Goal: Task Accomplishment & Management: Complete application form

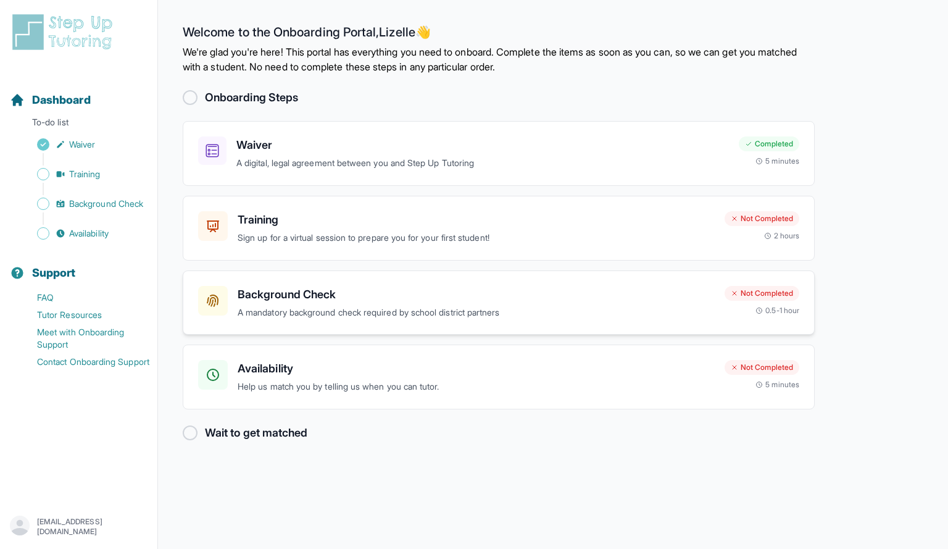
click at [522, 303] on div "Background Check A mandatory background check required by school district partn…" at bounding box center [476, 303] width 477 height 34
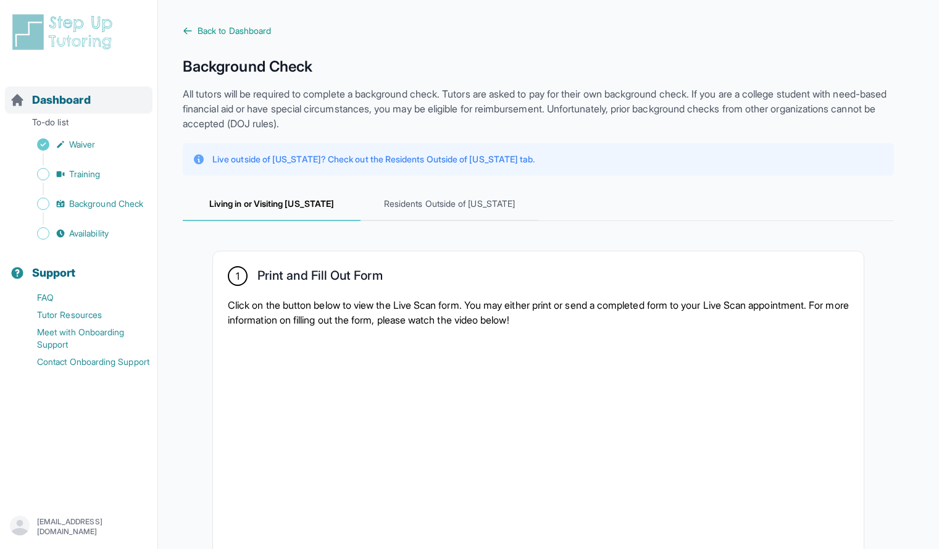
click at [89, 105] on span "Dashboard" at bounding box center [61, 99] width 59 height 17
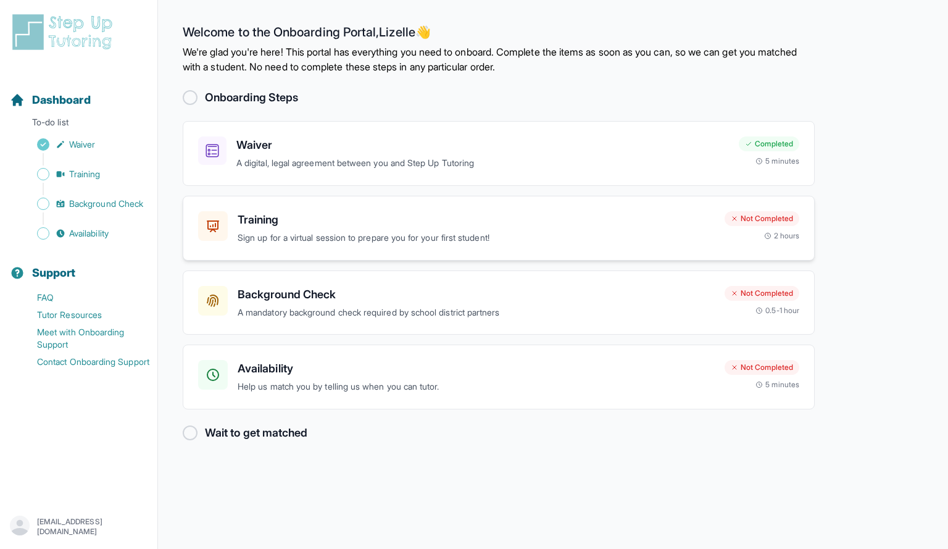
click at [366, 232] on p "Sign up for a virtual session to prepare you for your first student!" at bounding box center [476, 238] width 477 height 14
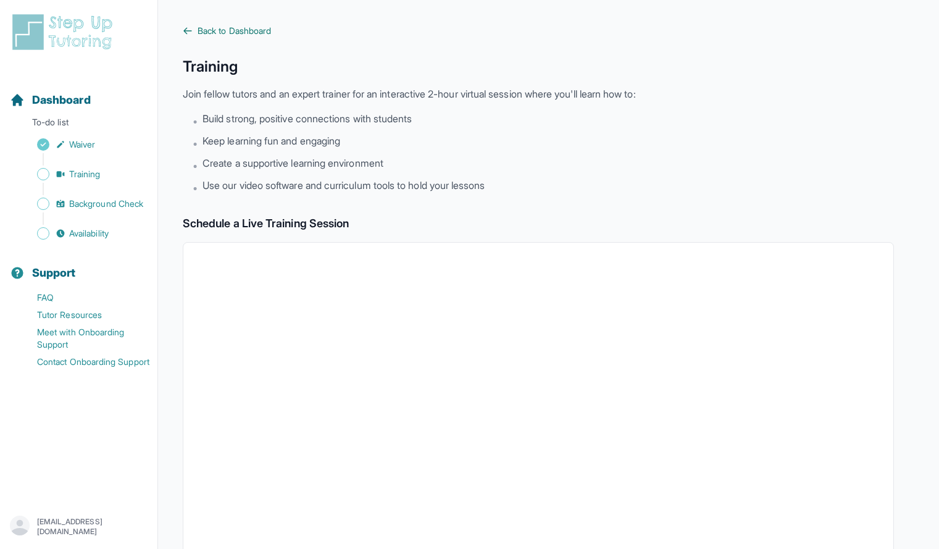
click at [268, 34] on span "Back to Dashboard" at bounding box center [234, 31] width 73 height 12
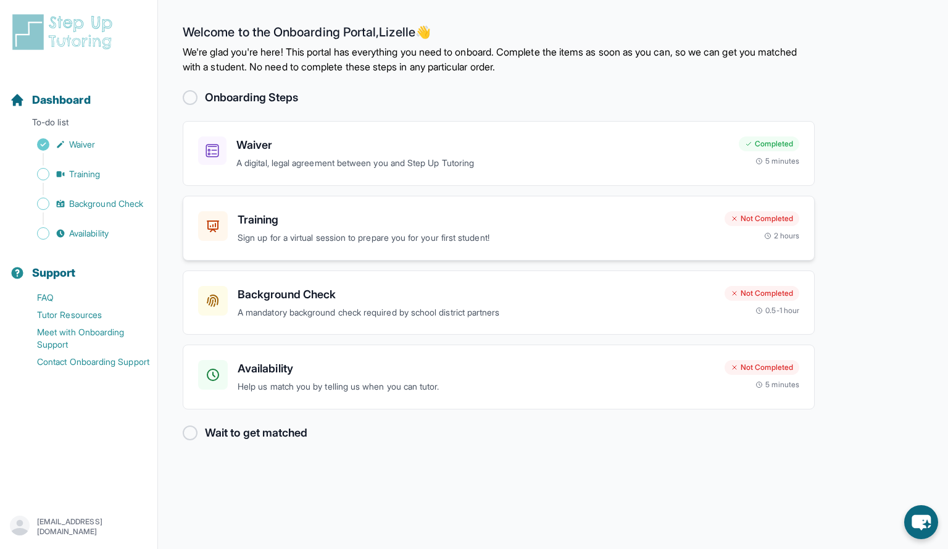
click at [498, 259] on div "Training Sign up for a virtual session to prepare you for your first student! N…" at bounding box center [499, 228] width 632 height 65
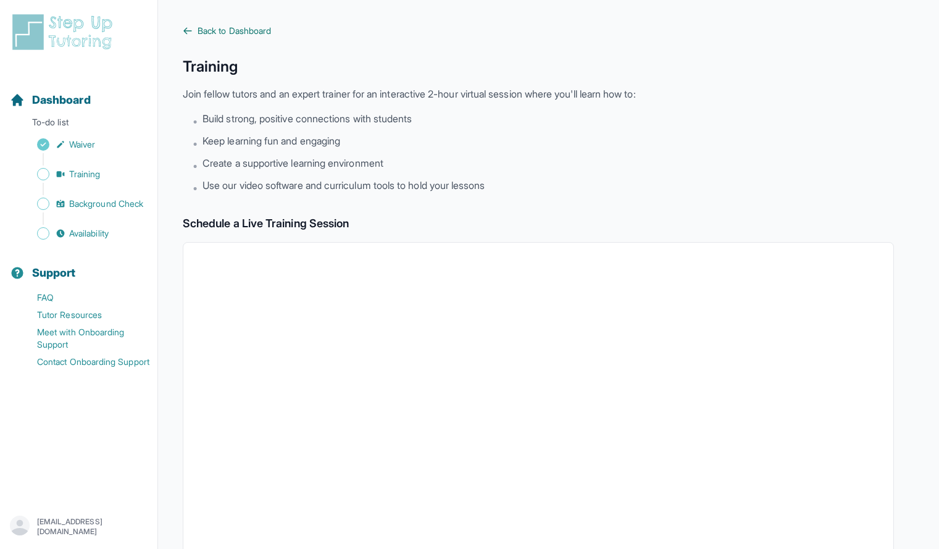
click at [246, 25] on span "Back to Dashboard" at bounding box center [234, 31] width 73 height 12
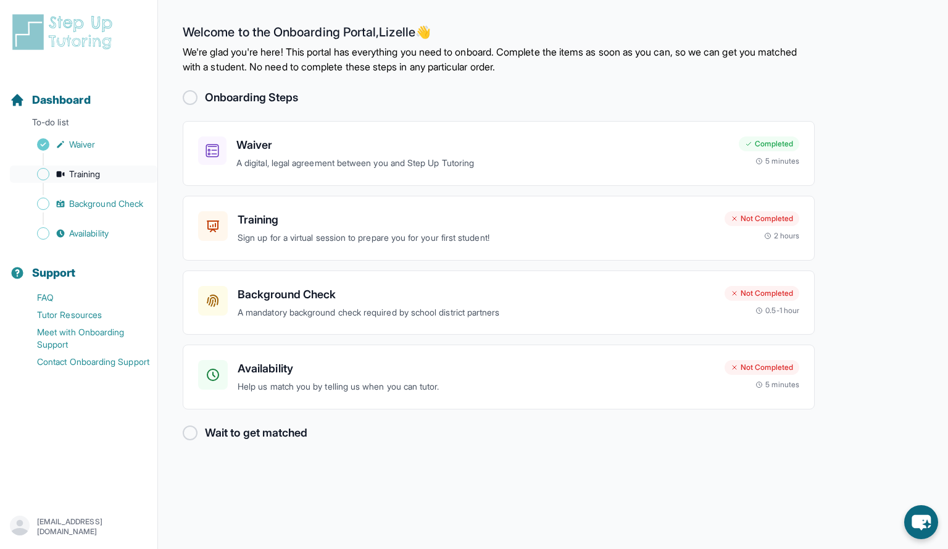
click at [48, 176] on span "Sidebar" at bounding box center [43, 174] width 12 height 12
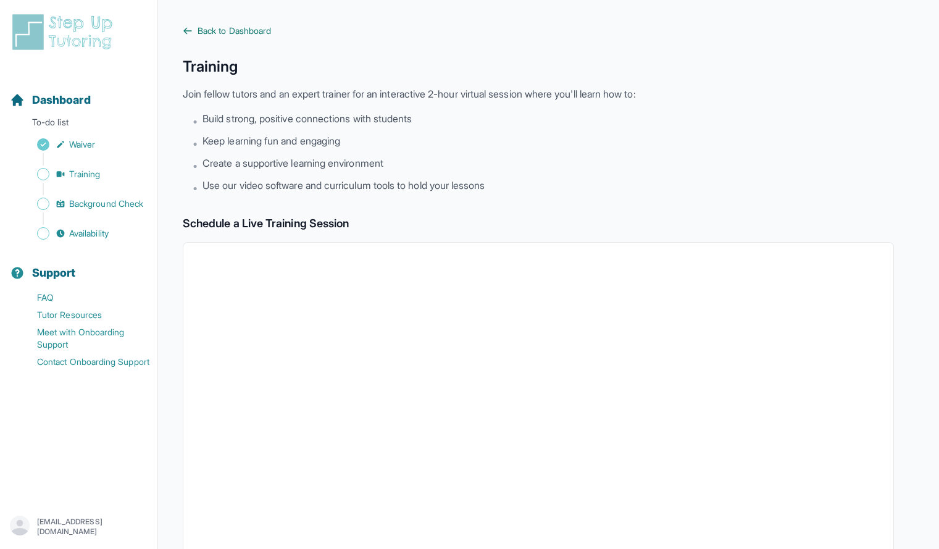
click at [236, 28] on span "Back to Dashboard" at bounding box center [234, 31] width 73 height 12
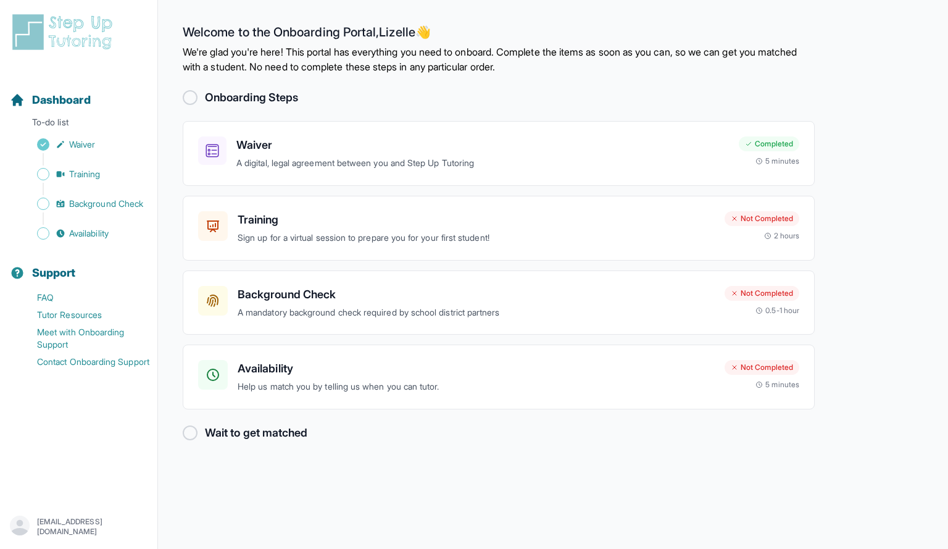
click at [194, 433] on div at bounding box center [190, 432] width 15 height 15
click at [248, 433] on h2 "Wait to get matched" at bounding box center [256, 432] width 102 height 17
click at [401, 213] on h3 "Training" at bounding box center [476, 219] width 477 height 17
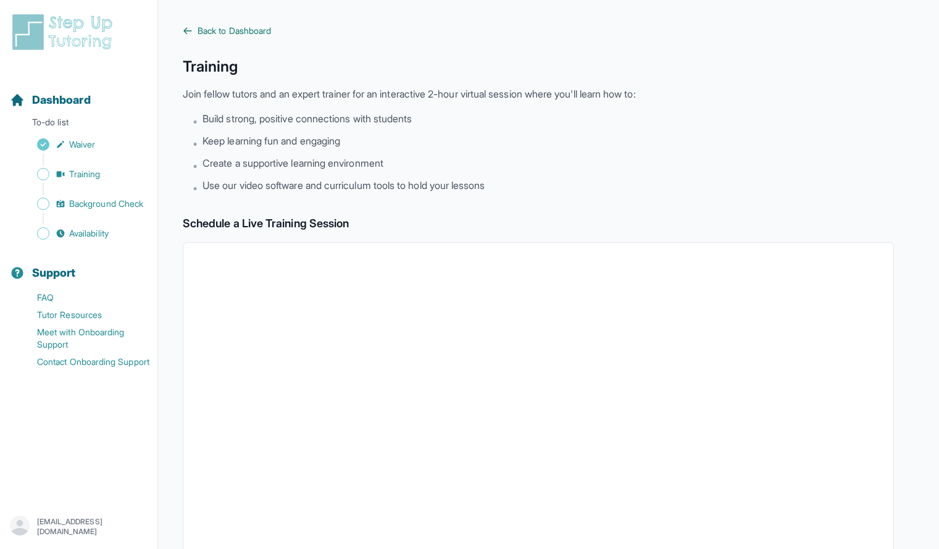
click at [267, 29] on span "Back to Dashboard" at bounding box center [234, 31] width 73 height 12
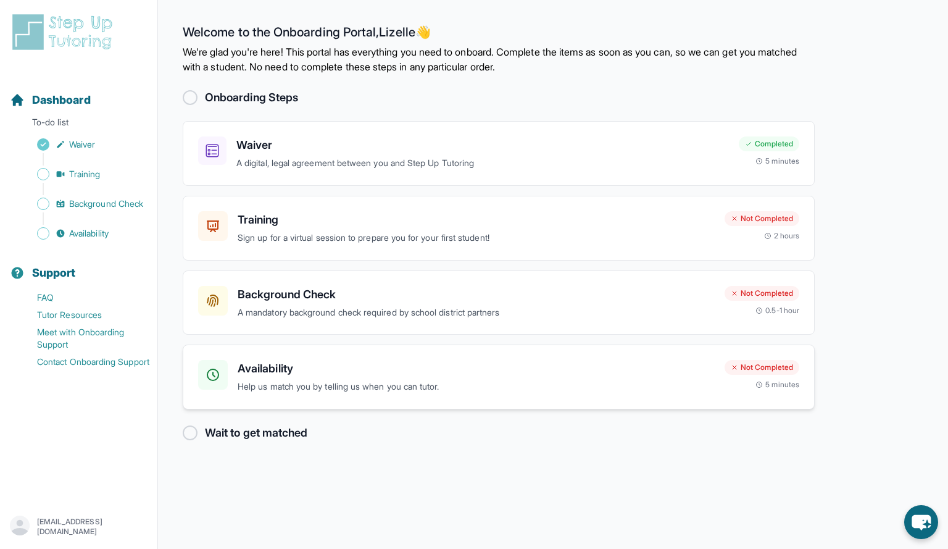
click at [526, 385] on p "Help us match you by telling us when you can tutor." at bounding box center [476, 387] width 477 height 14
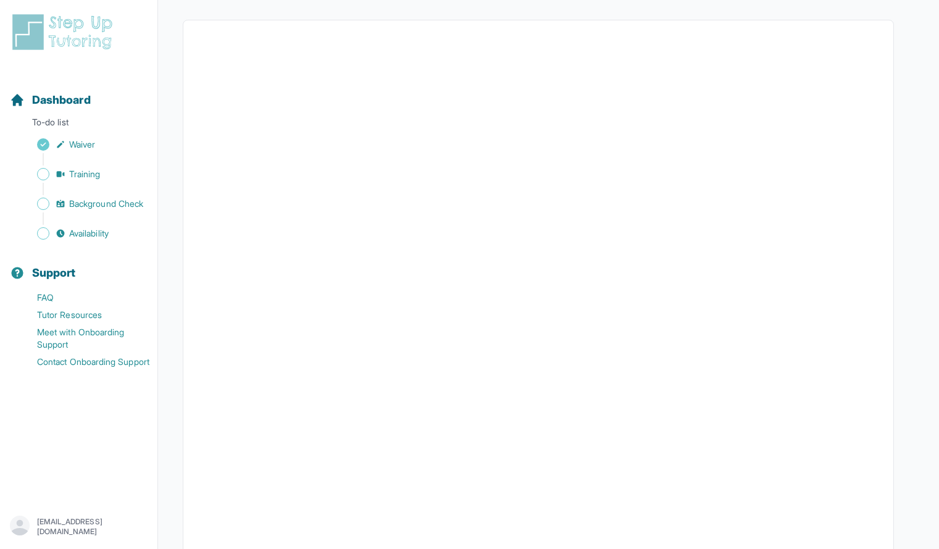
scroll to position [169, 0]
click at [56, 109] on div "Dashboard" at bounding box center [79, 99] width 148 height 27
click at [13, 106] on icon "Sidebar" at bounding box center [17, 100] width 15 height 15
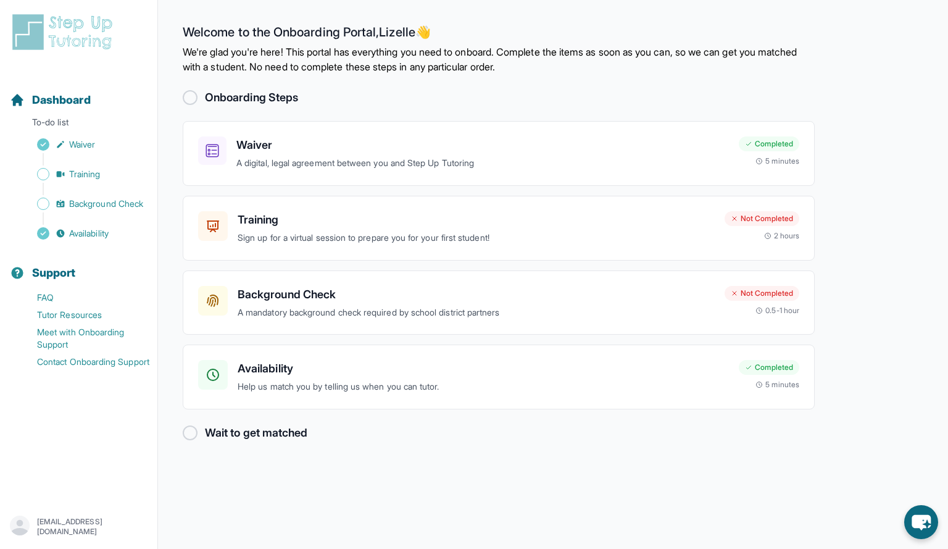
click at [889, 90] on main "Welcome to the Onboarding Portal, Lizelle 👋 We're glad you're here! This portal…" at bounding box center [553, 274] width 790 height 549
click at [65, 310] on link "Tutor Resources" at bounding box center [84, 314] width 148 height 17
click at [46, 299] on link "FAQ" at bounding box center [84, 297] width 148 height 17
click at [635, 374] on h3 "Availability" at bounding box center [483, 368] width 491 height 17
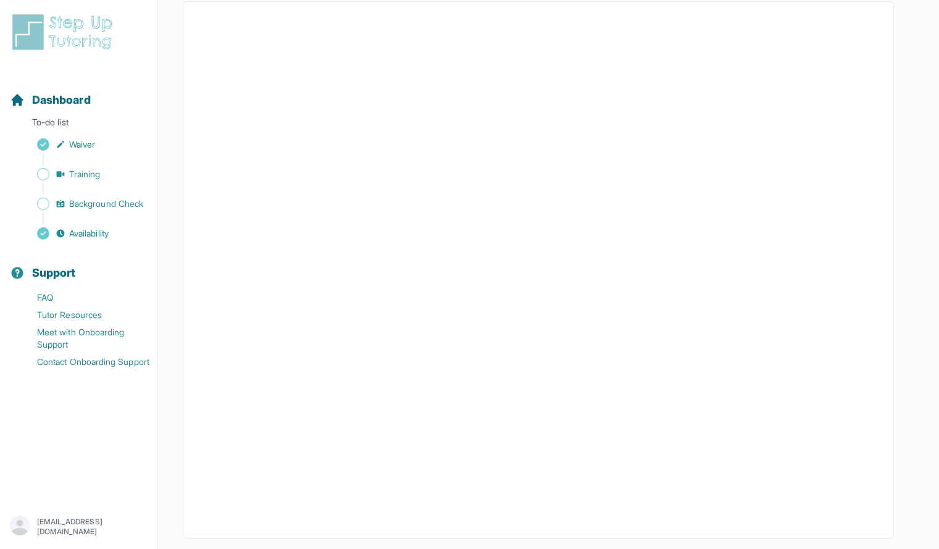
scroll to position [114, 0]
click at [54, 94] on span "Dashboard" at bounding box center [61, 99] width 59 height 17
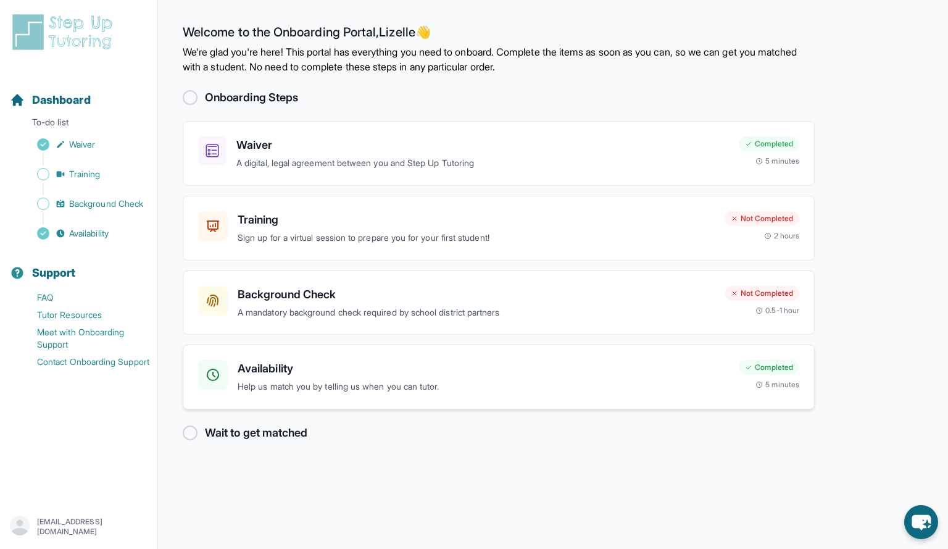
click at [284, 374] on h3 "Availability" at bounding box center [483, 368] width 491 height 17
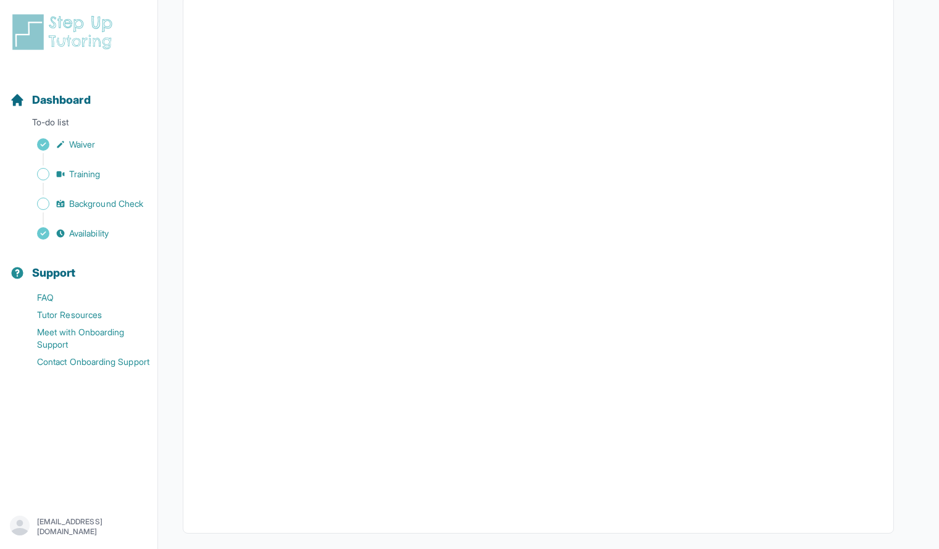
scroll to position [94, 0]
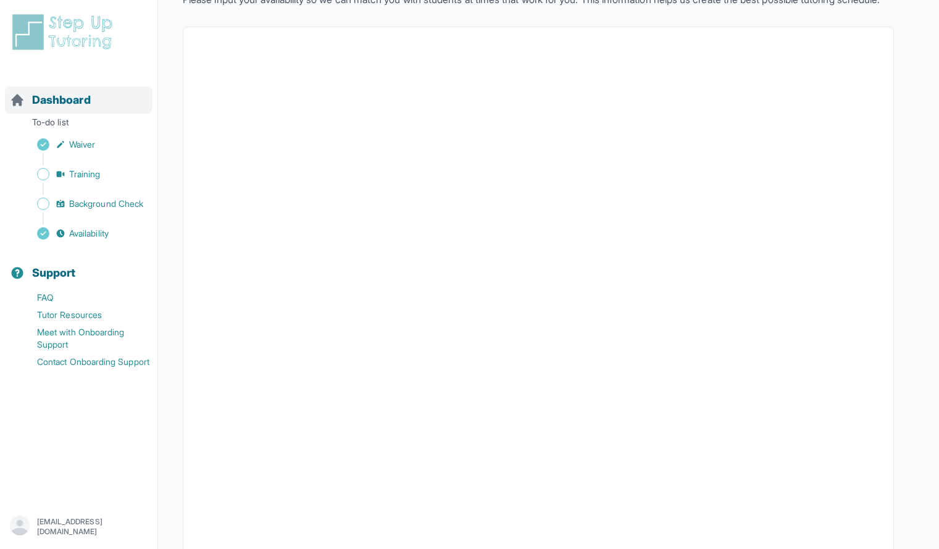
click at [60, 93] on span "Dashboard" at bounding box center [61, 99] width 59 height 17
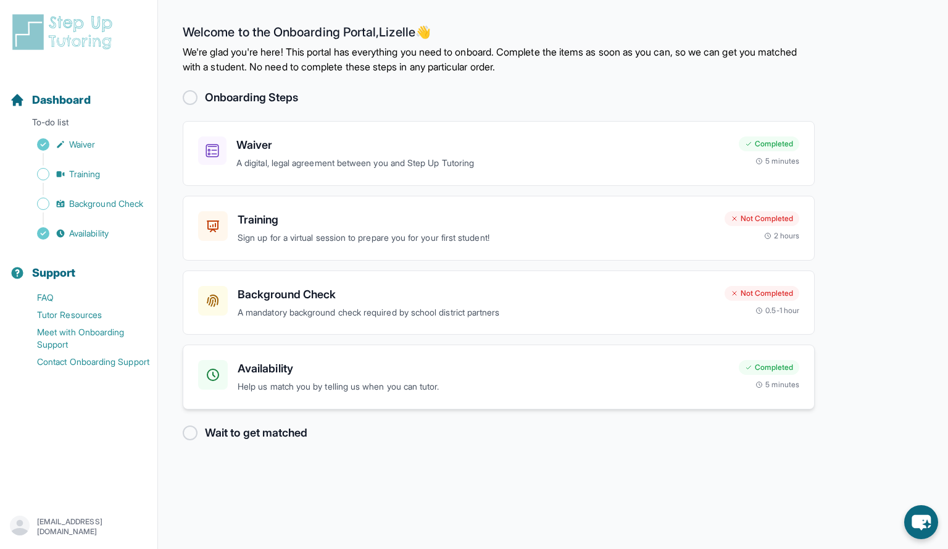
click at [305, 371] on h3 "Availability" at bounding box center [483, 368] width 491 height 17
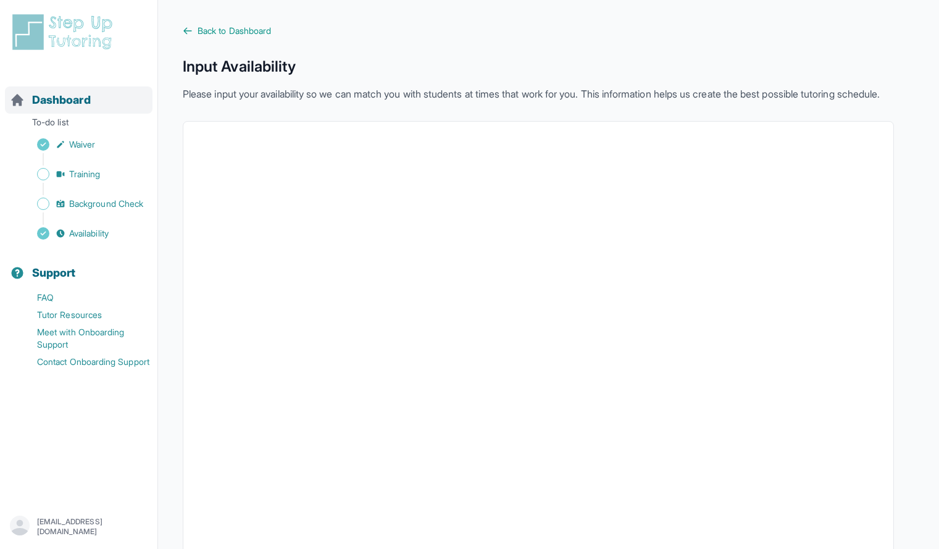
click at [59, 96] on span "Dashboard" at bounding box center [61, 99] width 59 height 17
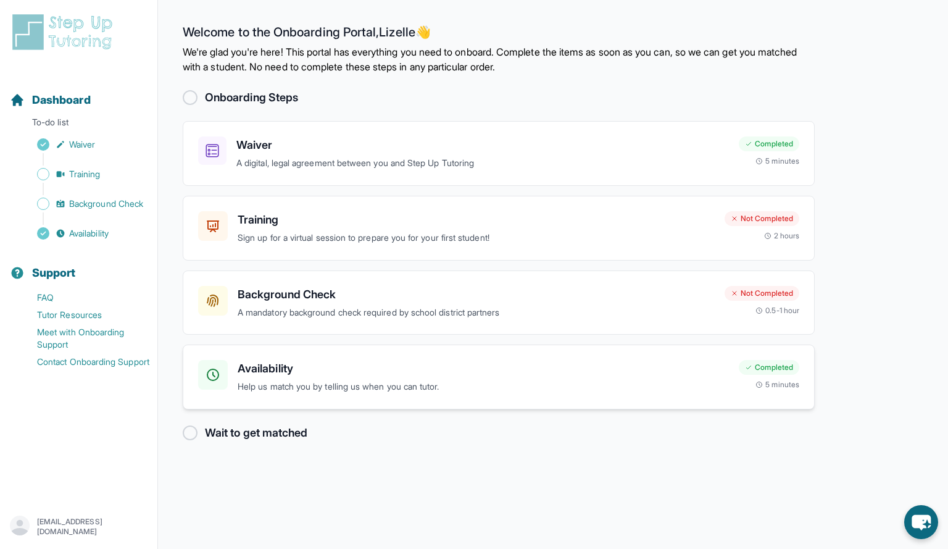
click at [739, 366] on div "Completed 5 minutes" at bounding box center [769, 375] width 61 height 30
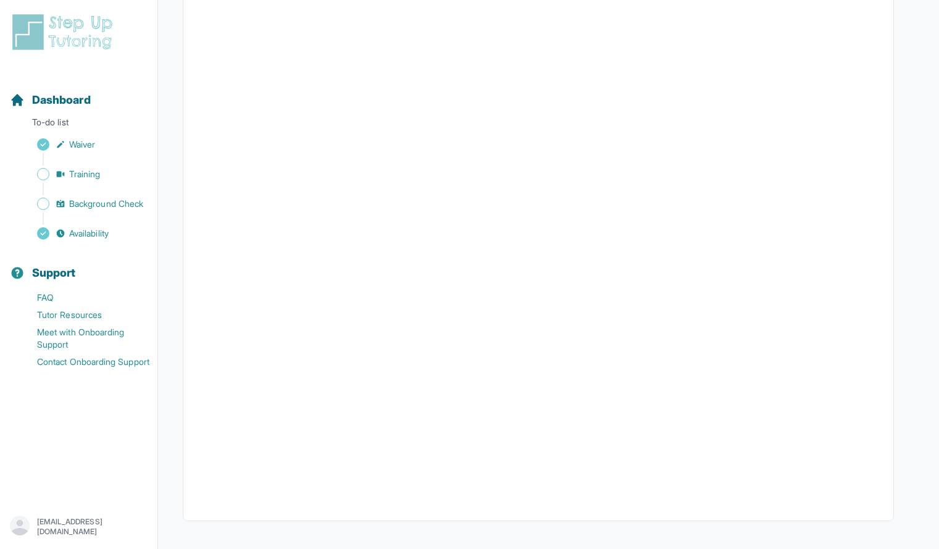
scroll to position [138, 0]
click at [880, 351] on div at bounding box center [538, 251] width 711 height 537
click at [86, 100] on span "Dashboard" at bounding box center [61, 99] width 59 height 17
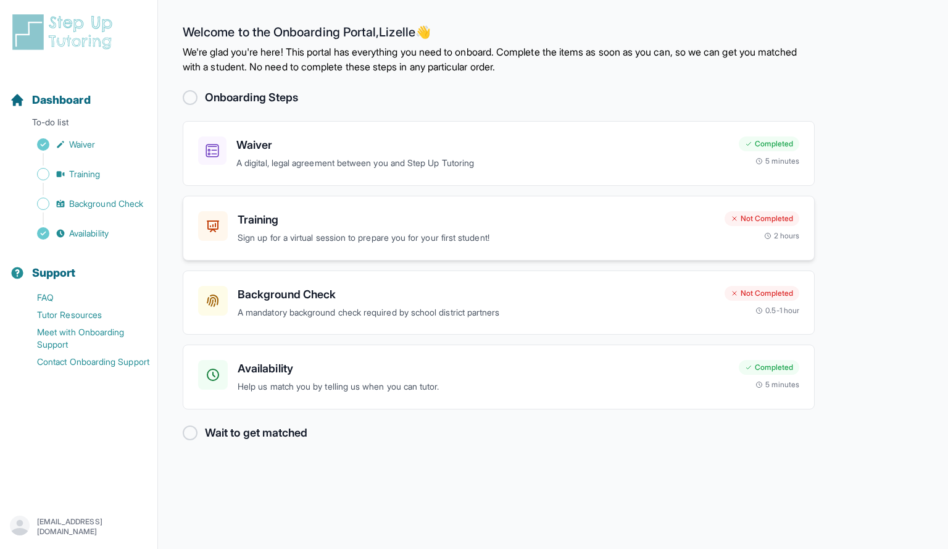
click at [435, 236] on p "Sign up for a virtual session to prepare you for your first student!" at bounding box center [476, 238] width 477 height 14
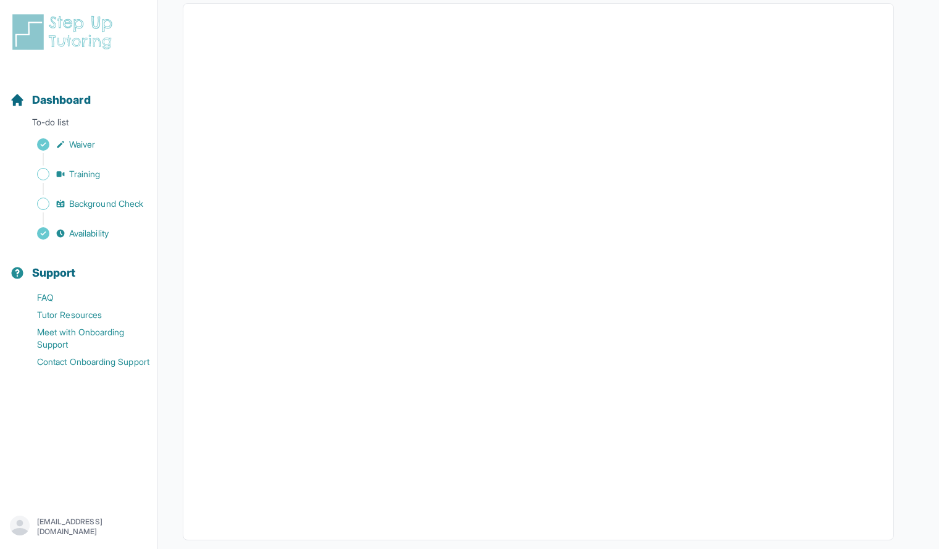
scroll to position [240, 0]
click at [70, 93] on span "Dashboard" at bounding box center [61, 99] width 59 height 17
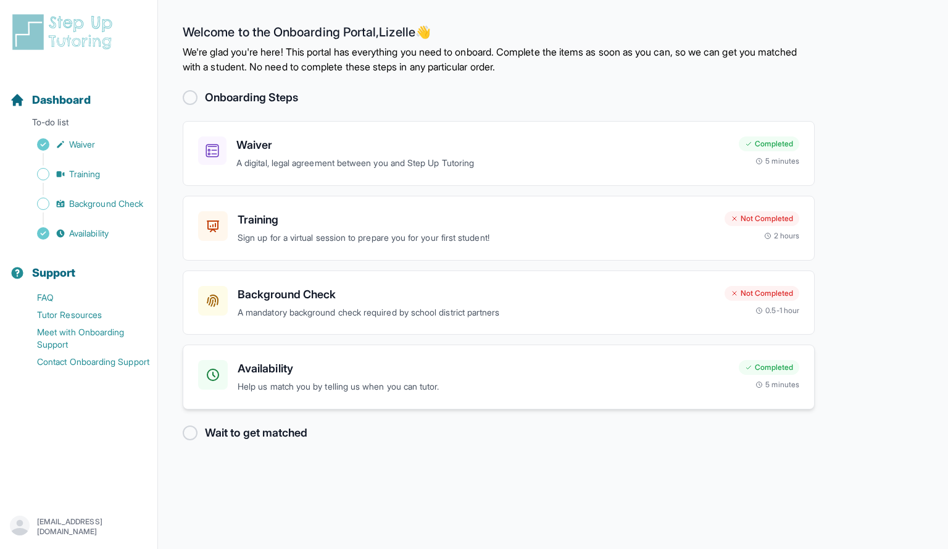
click at [361, 398] on div "Availability Help us match you by telling us when you can tutor. Completed 5 mi…" at bounding box center [499, 377] width 632 height 65
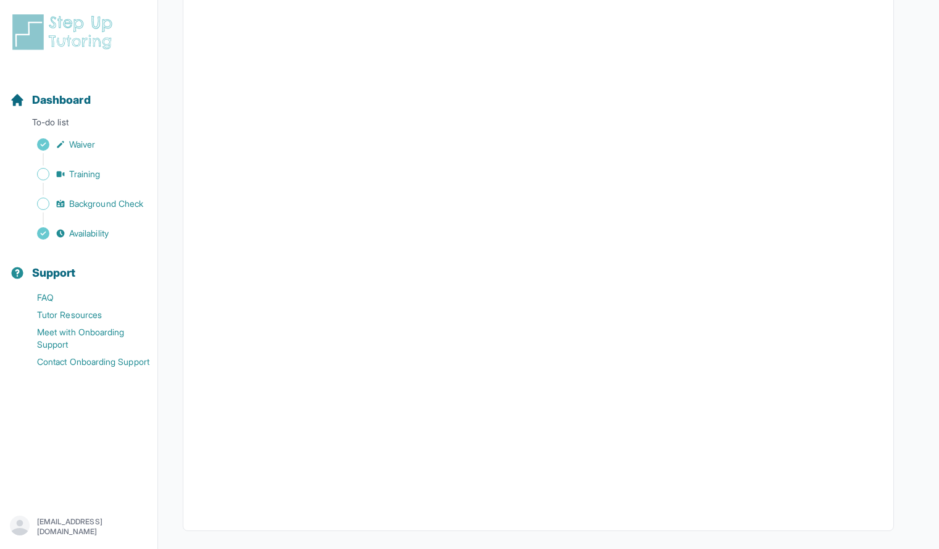
scroll to position [169, 0]
click at [90, 101] on span "Dashboard" at bounding box center [61, 99] width 59 height 17
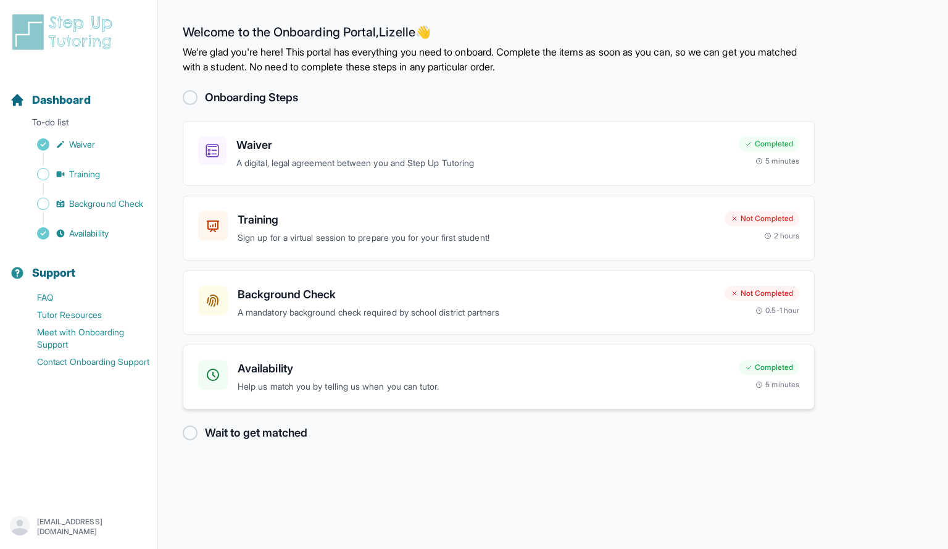
click at [766, 366] on div "Completed" at bounding box center [769, 367] width 61 height 15
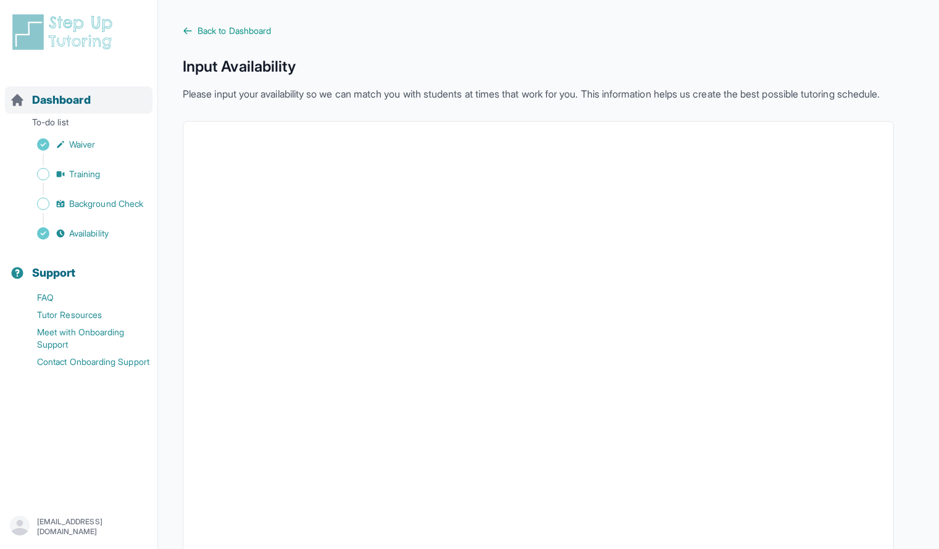
click at [40, 86] on div "Dashboard" at bounding box center [79, 99] width 148 height 27
click at [48, 98] on span "Dashboard" at bounding box center [61, 99] width 59 height 17
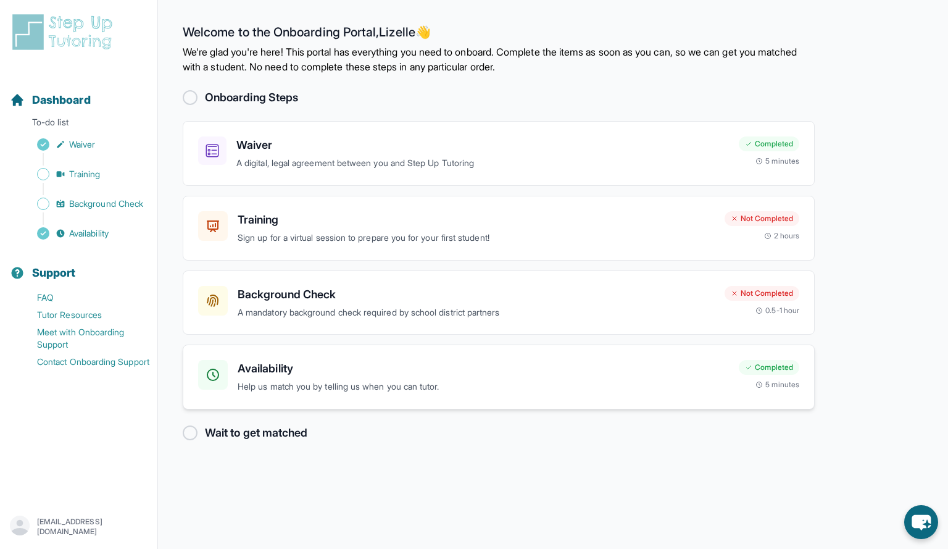
click at [693, 375] on h3 "Availability" at bounding box center [483, 368] width 491 height 17
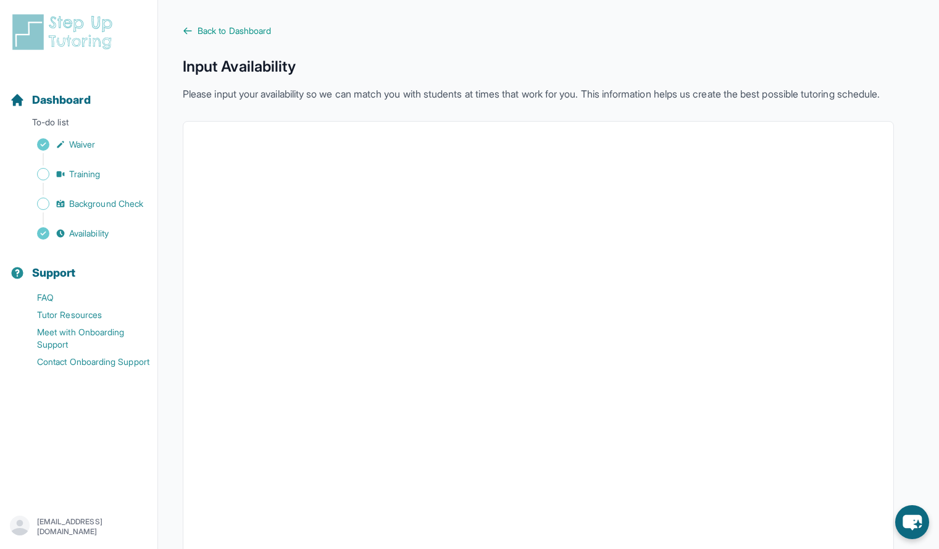
scroll to position [109, 0]
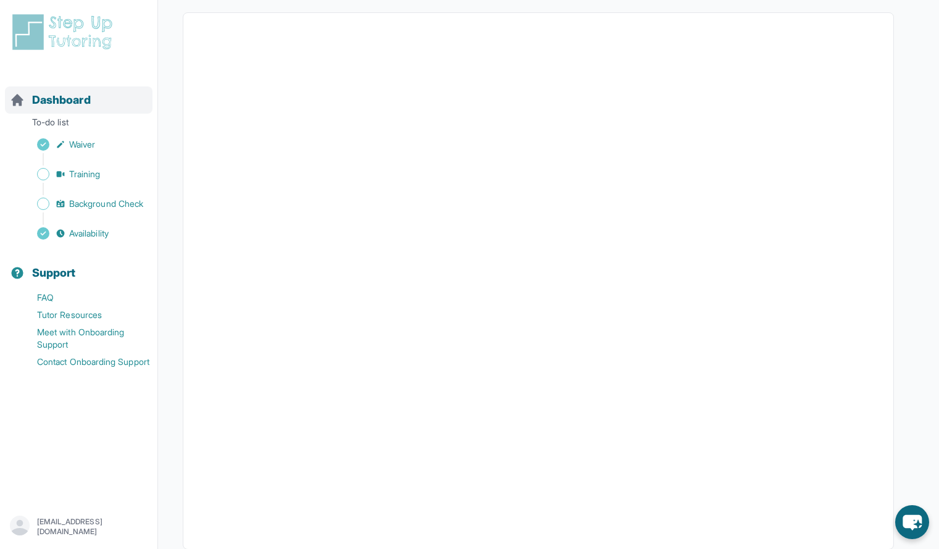
click at [78, 95] on span "Dashboard" at bounding box center [61, 99] width 59 height 17
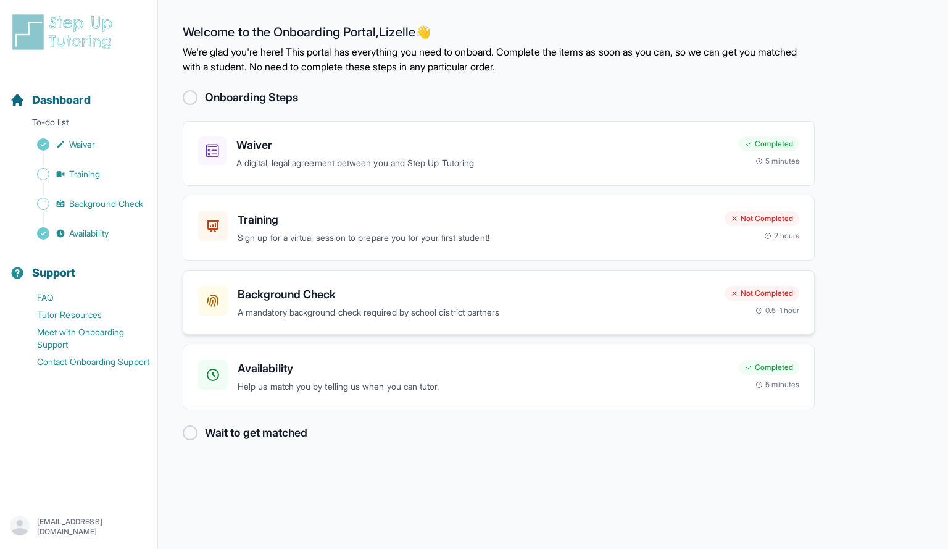
click at [419, 303] on h3 "Background Check" at bounding box center [476, 294] width 477 height 17
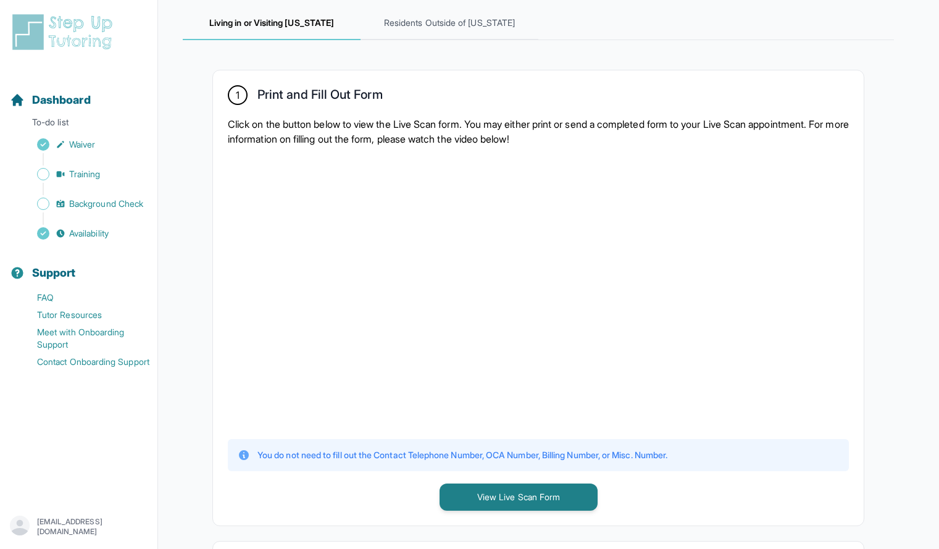
scroll to position [189, 0]
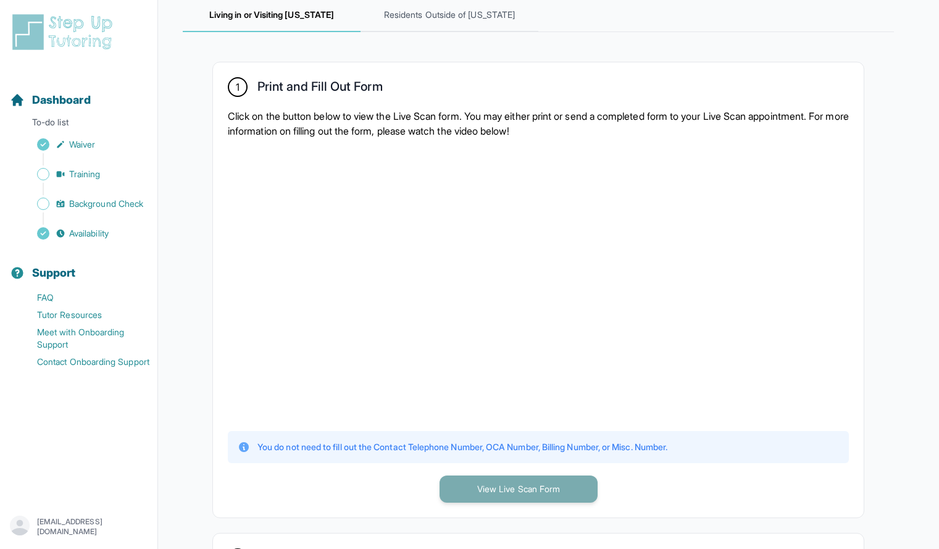
click at [508, 496] on button "View Live Scan Form" at bounding box center [519, 488] width 158 height 27
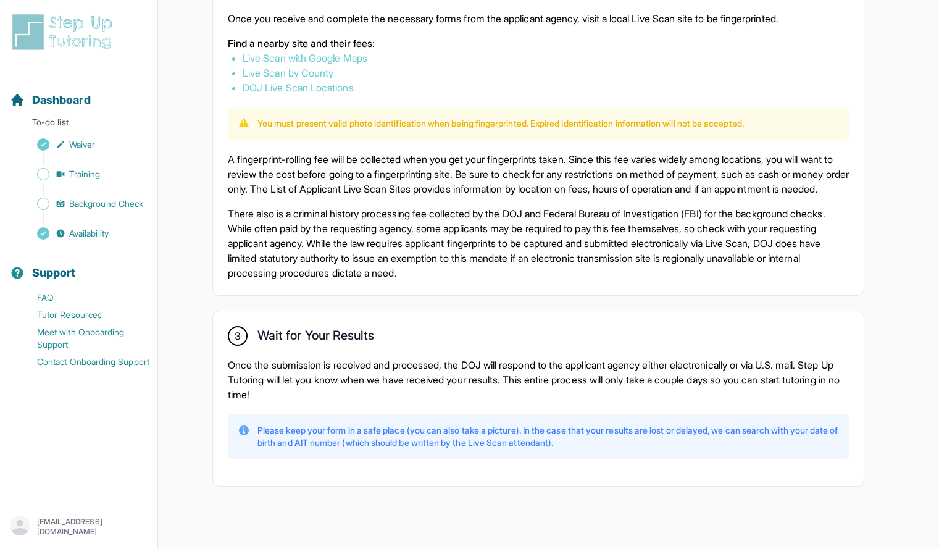
scroll to position [759, 0]
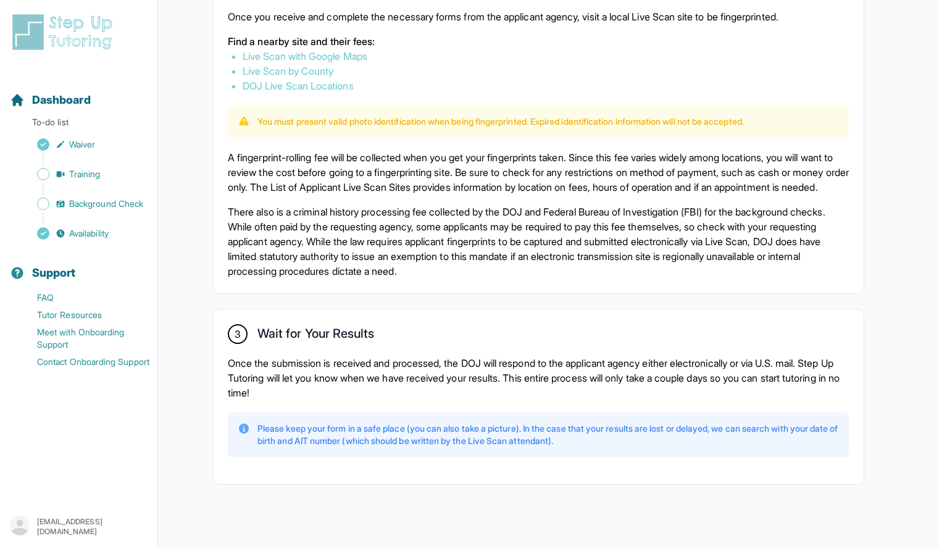
click at [338, 55] on link "Live Scan with Google Maps" at bounding box center [305, 56] width 125 height 12
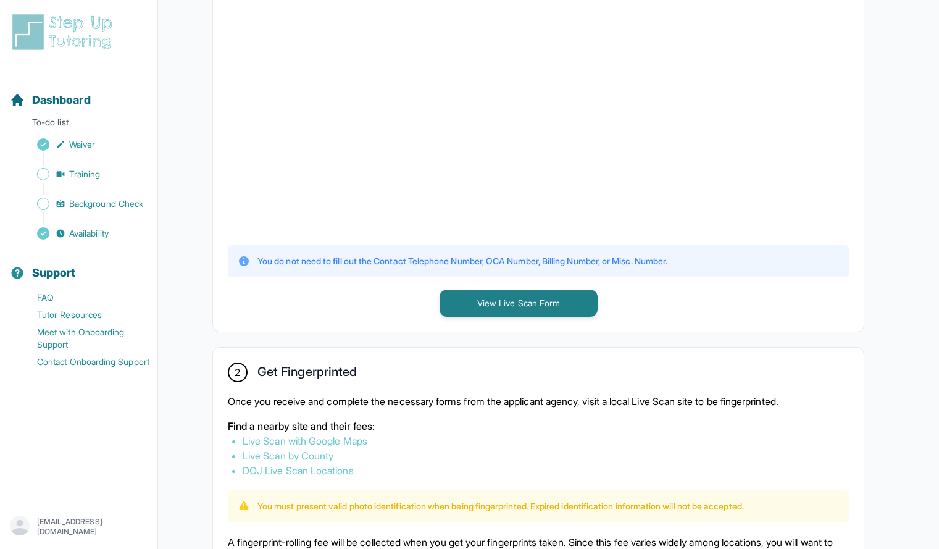
scroll to position [344, 0]
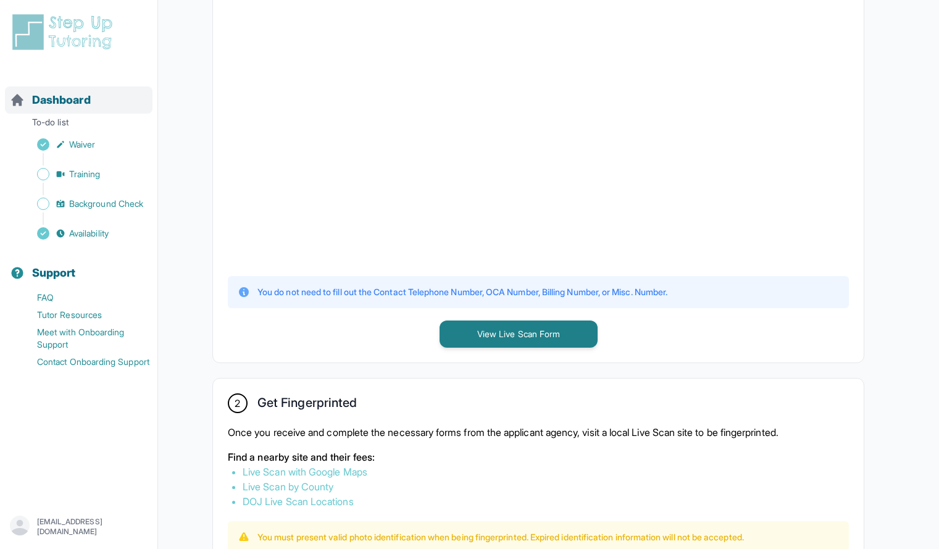
click at [86, 88] on div "Dashboard" at bounding box center [79, 99] width 148 height 27
click at [102, 102] on div "Dashboard" at bounding box center [79, 99] width 148 height 27
click at [53, 102] on span "Dashboard" at bounding box center [61, 99] width 59 height 17
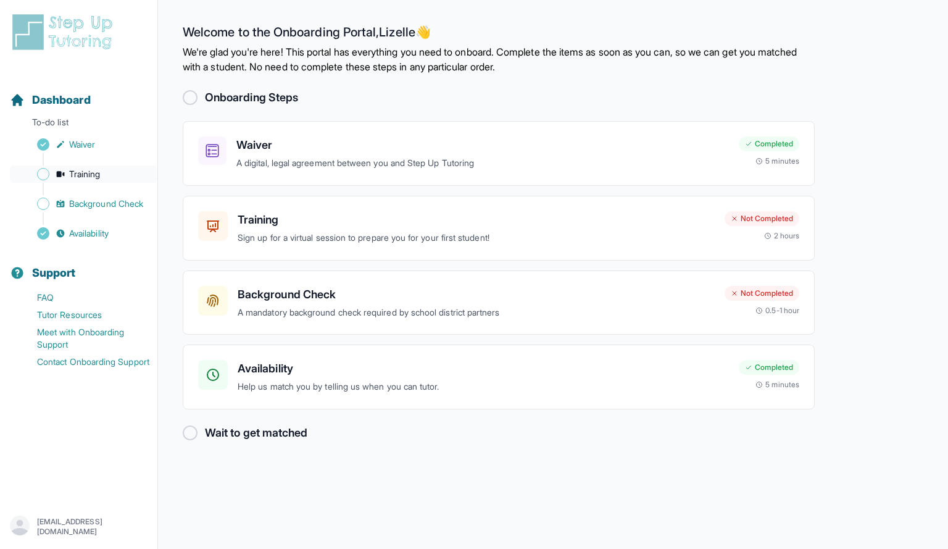
click at [113, 182] on link "Training" at bounding box center [84, 173] width 148 height 17
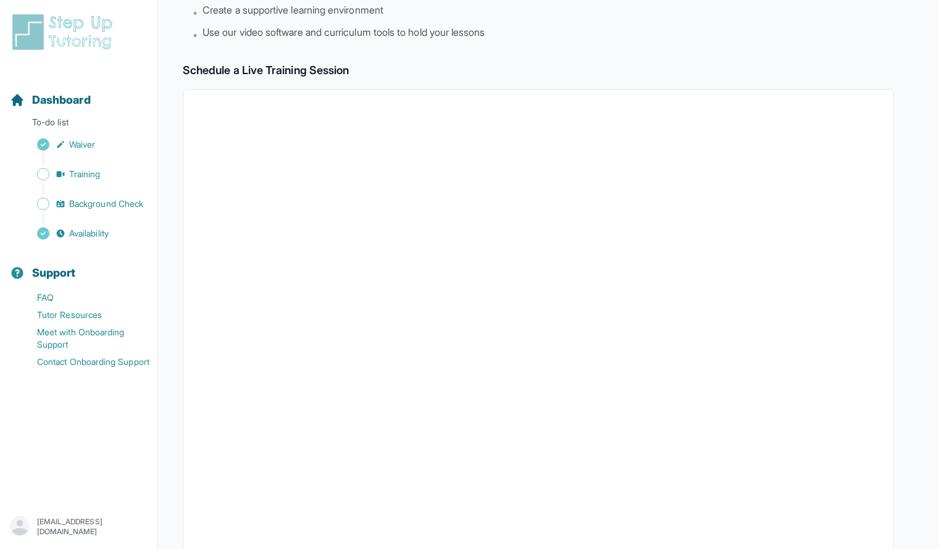
scroll to position [154, 0]
click at [36, 104] on span "Dashboard" at bounding box center [61, 99] width 59 height 17
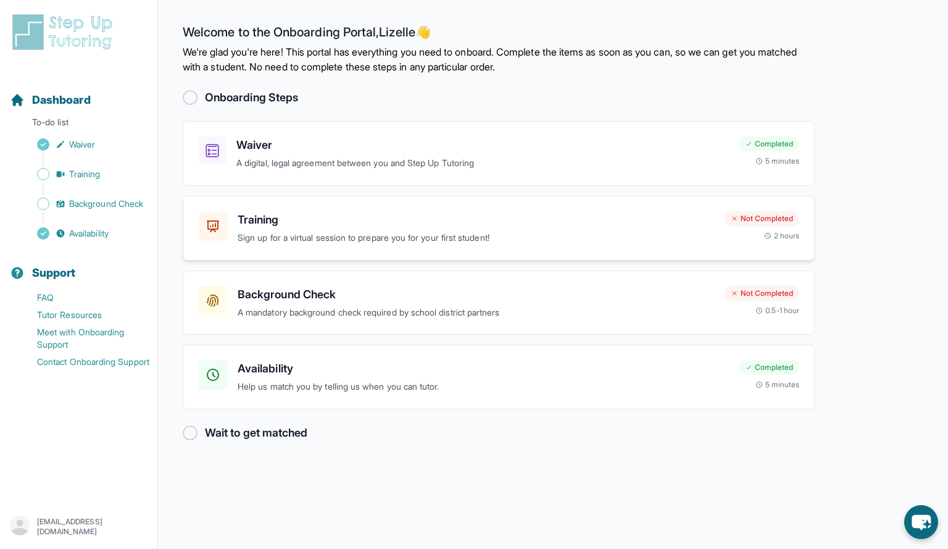
click at [438, 236] on p "Sign up for a virtual session to prepare you for your first student!" at bounding box center [476, 238] width 477 height 14
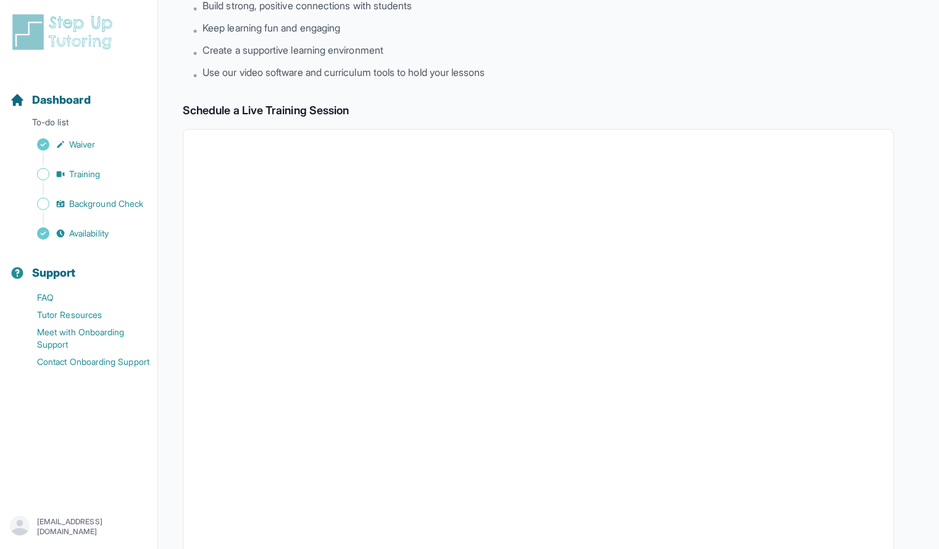
scroll to position [103, 0]
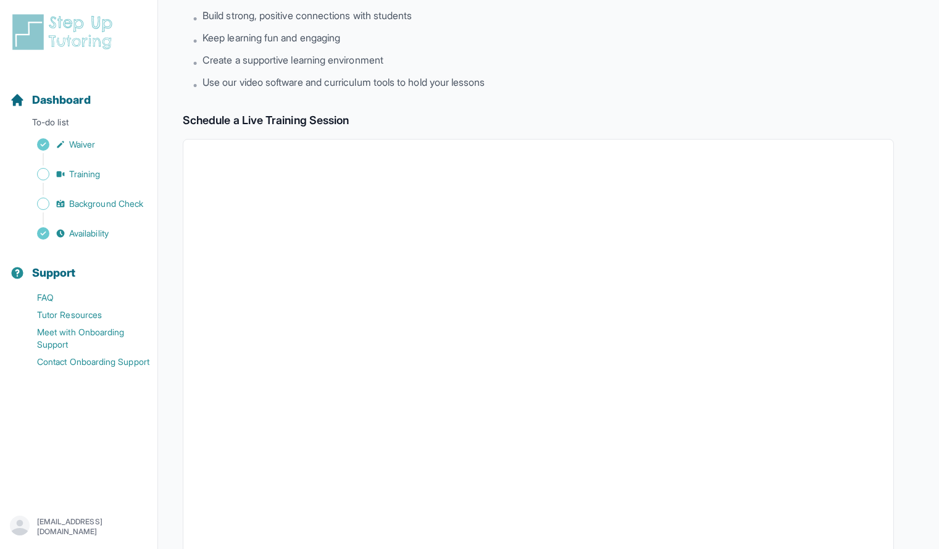
click at [94, 32] on img at bounding box center [65, 32] width 110 height 40
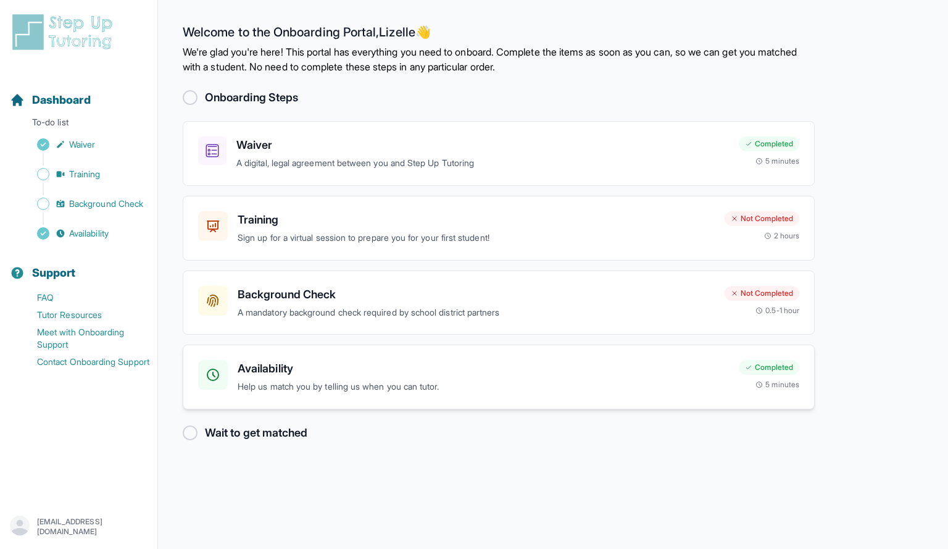
click at [288, 357] on div "Availability Help us match you by telling us when you can tutor. Completed 5 mi…" at bounding box center [499, 377] width 632 height 65
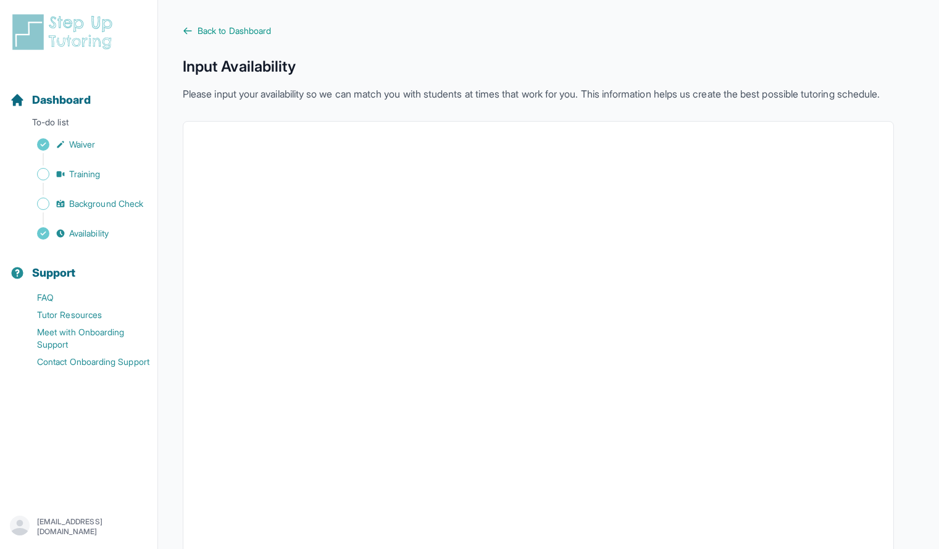
click at [879, 370] on div at bounding box center [538, 389] width 711 height 537
click at [879, 494] on div at bounding box center [538, 389] width 711 height 537
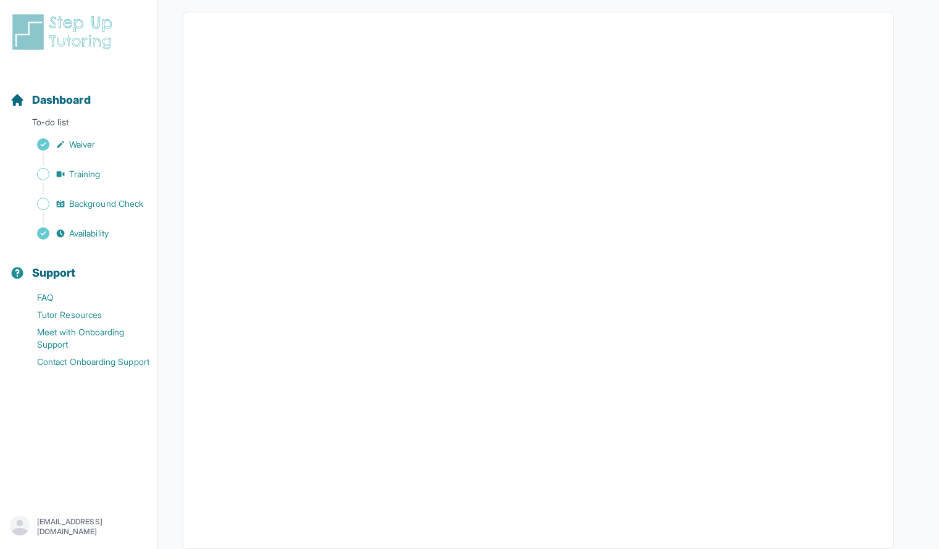
scroll to position [132, 0]
click at [91, 96] on span "Dashboard" at bounding box center [61, 99] width 59 height 17
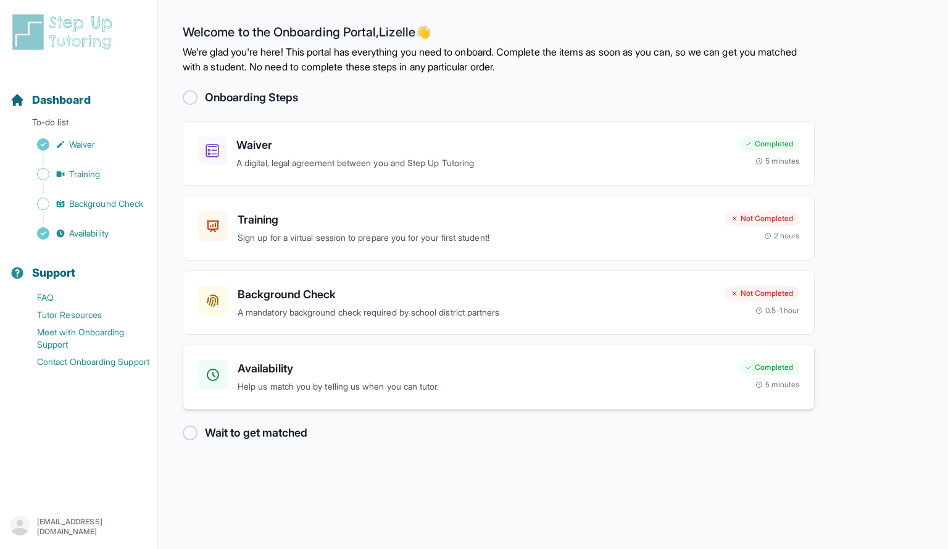
click at [681, 372] on h3 "Availability" at bounding box center [483, 368] width 491 height 17
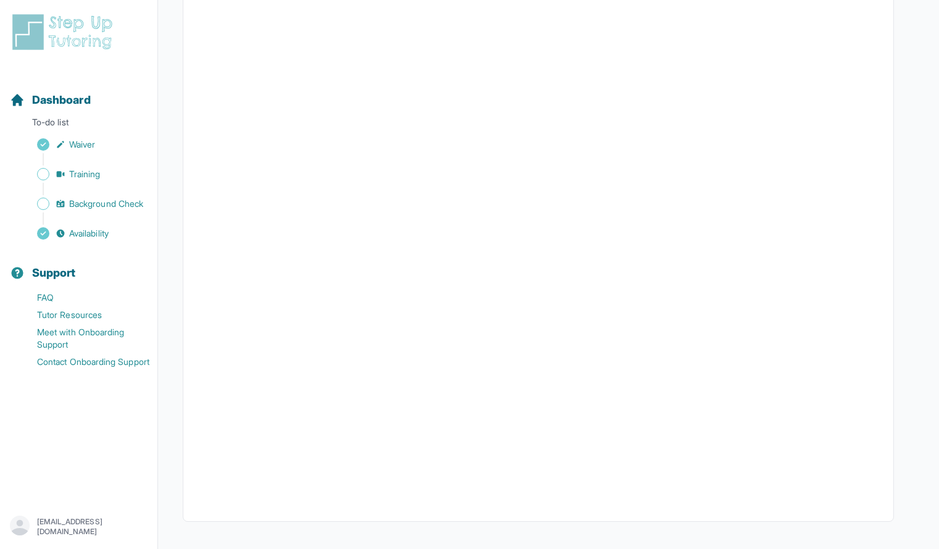
scroll to position [141, 0]
click at [102, 106] on div "Dashboard" at bounding box center [79, 99] width 148 height 27
click at [85, 92] on span "Dashboard" at bounding box center [61, 99] width 59 height 17
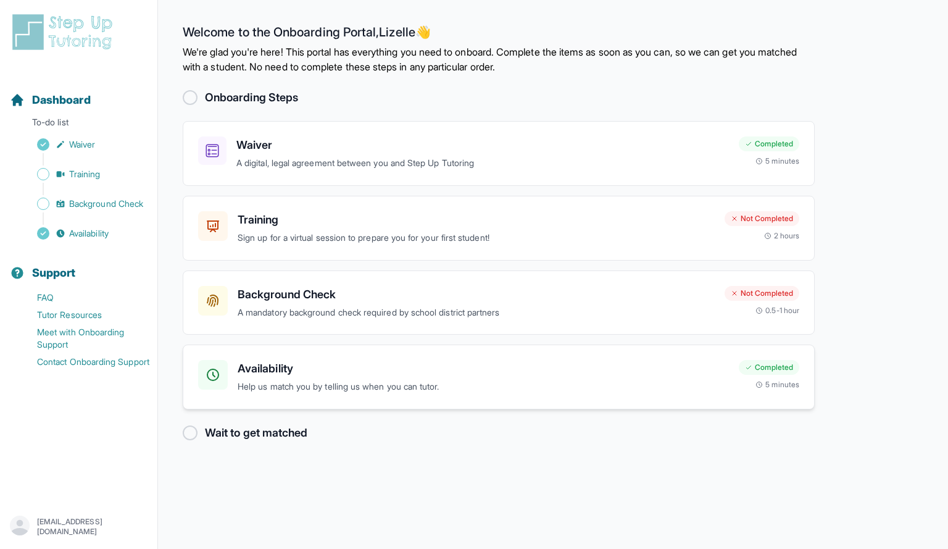
click at [401, 359] on div "Availability Help us match you by telling us when you can tutor. Completed 5 mi…" at bounding box center [499, 377] width 632 height 65
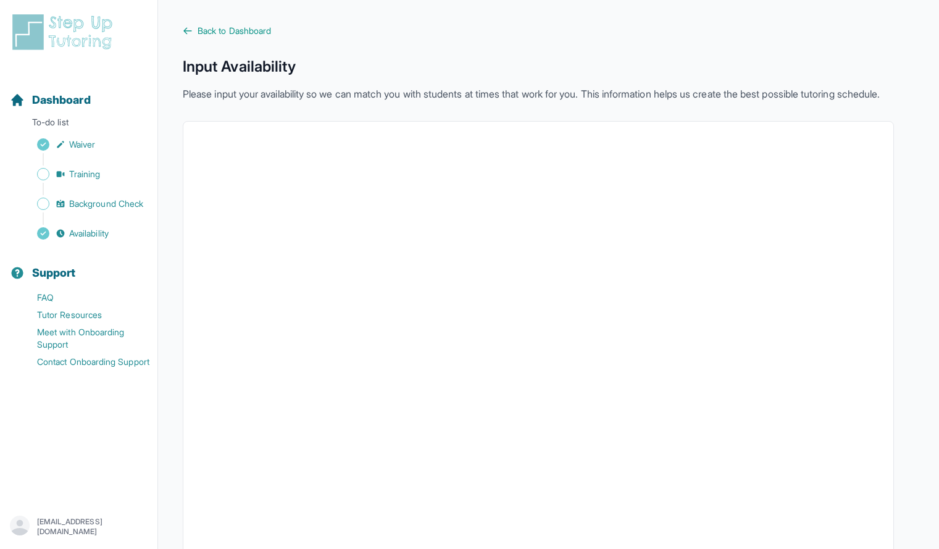
scroll to position [169, 0]
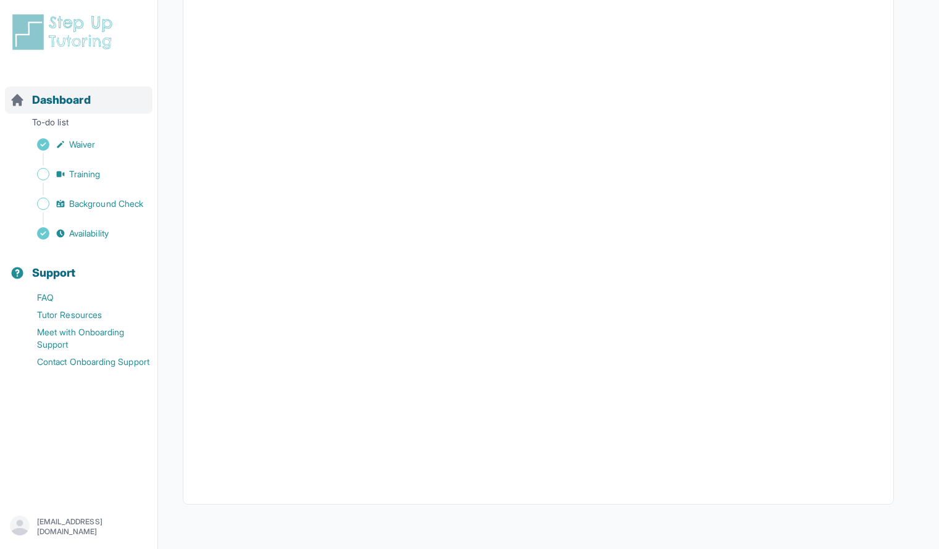
click at [88, 96] on span "Dashboard" at bounding box center [61, 99] width 59 height 17
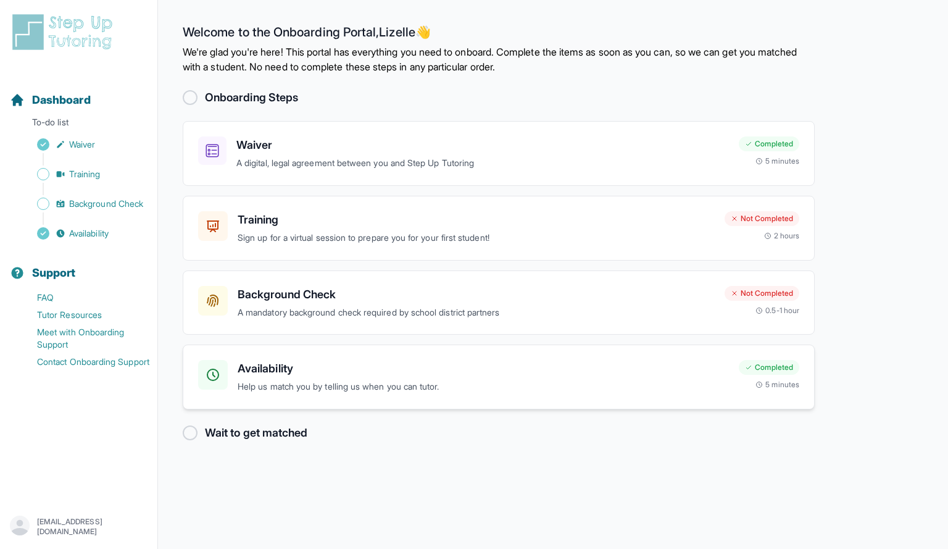
click at [746, 366] on icon at bounding box center [748, 367] width 7 height 7
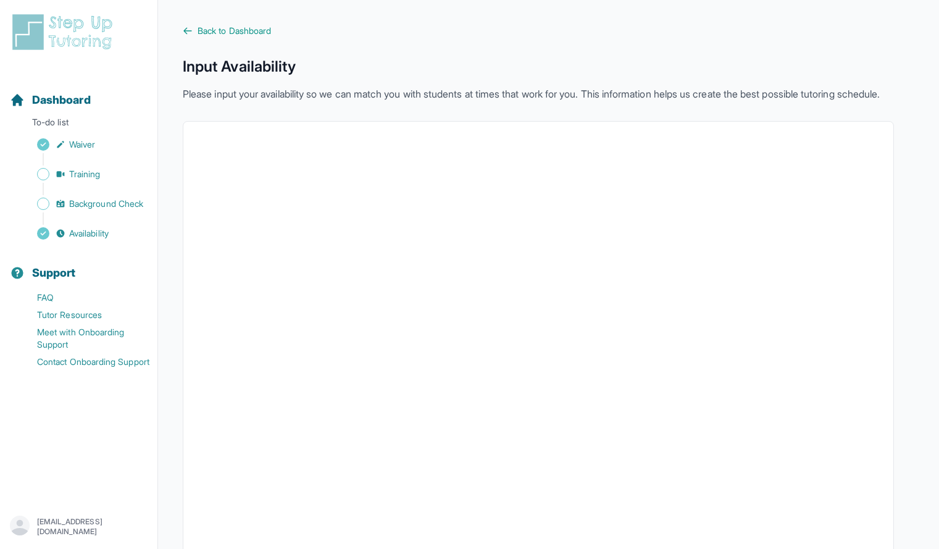
scroll to position [169, 0]
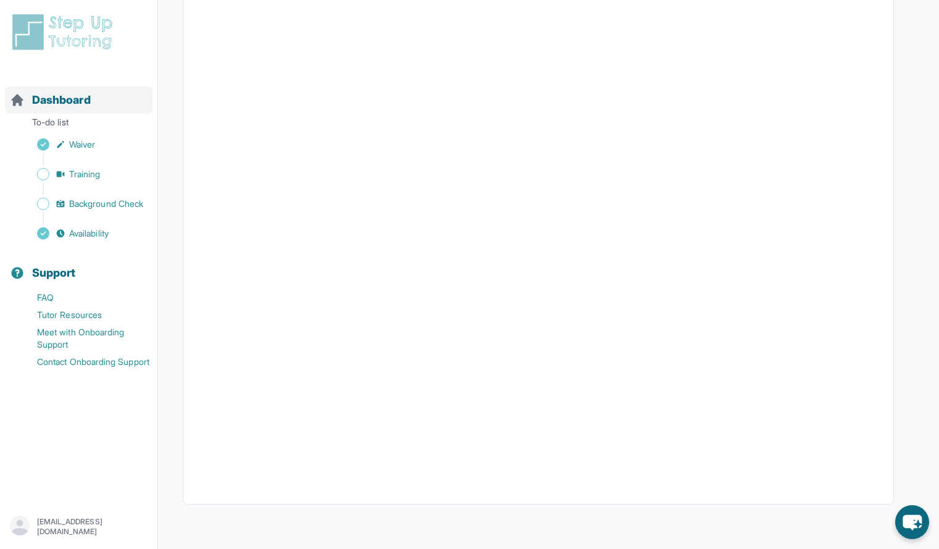
click at [68, 102] on span "Dashboard" at bounding box center [61, 99] width 59 height 17
